Goal: Information Seeking & Learning: Learn about a topic

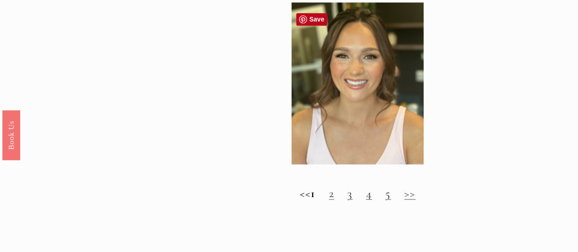
scroll to position [823, 0]
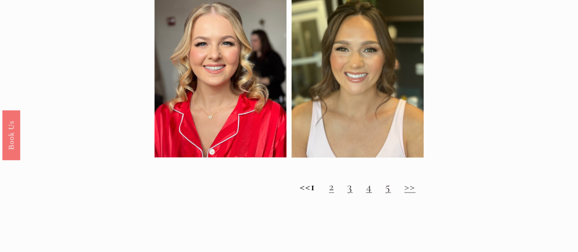
click at [416, 193] on link ">>" at bounding box center [409, 186] width 11 height 14
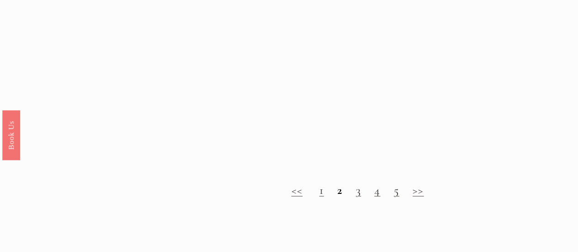
scroll to position [777, 0]
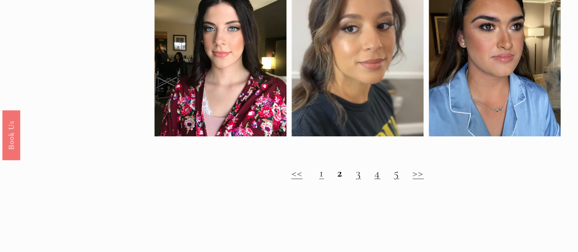
click at [416, 179] on link ">>" at bounding box center [418, 172] width 11 height 14
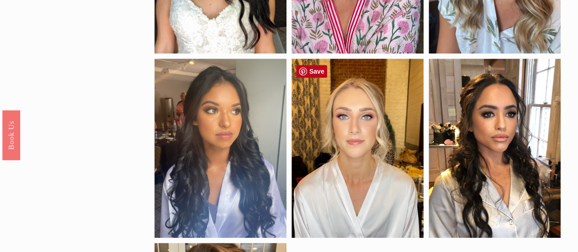
scroll to position [228, 0]
